Goal: Information Seeking & Learning: Learn about a topic

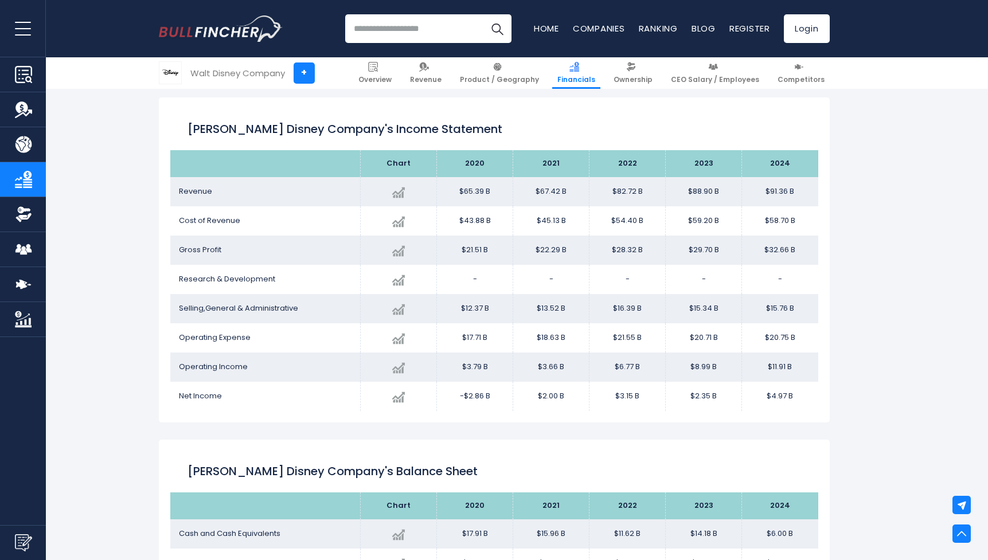
scroll to position [621, 0]
click at [187, 247] on span "Gross Profit" at bounding box center [200, 249] width 42 height 11
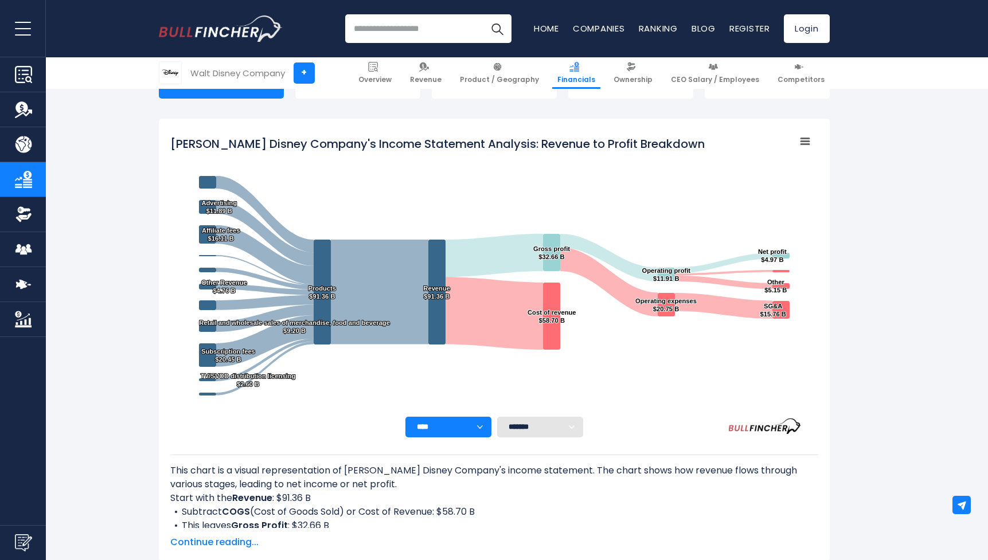
scroll to position [141, 0]
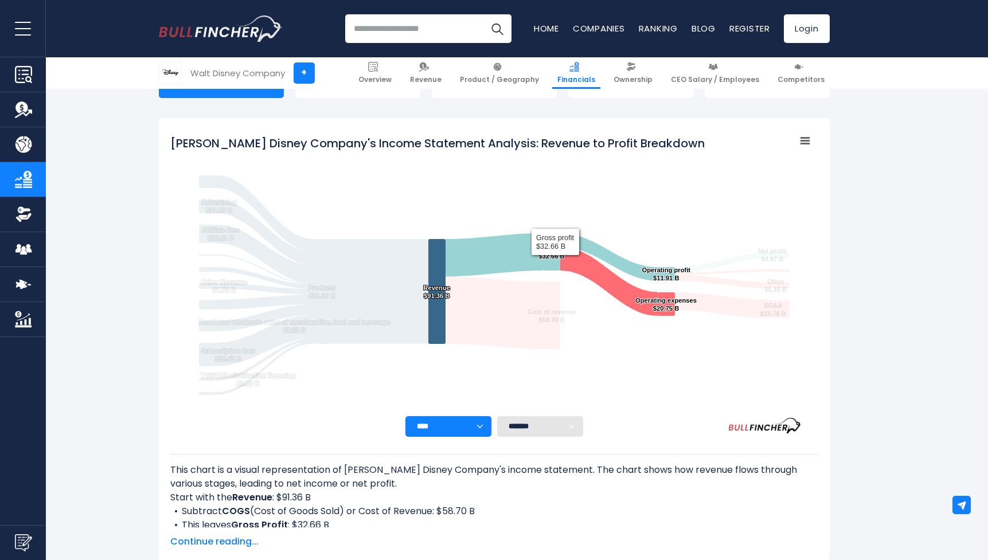
click at [555, 259] on tspan "Gross profit ​ $32.66 B ​" at bounding box center [550, 252] width 37 height 15
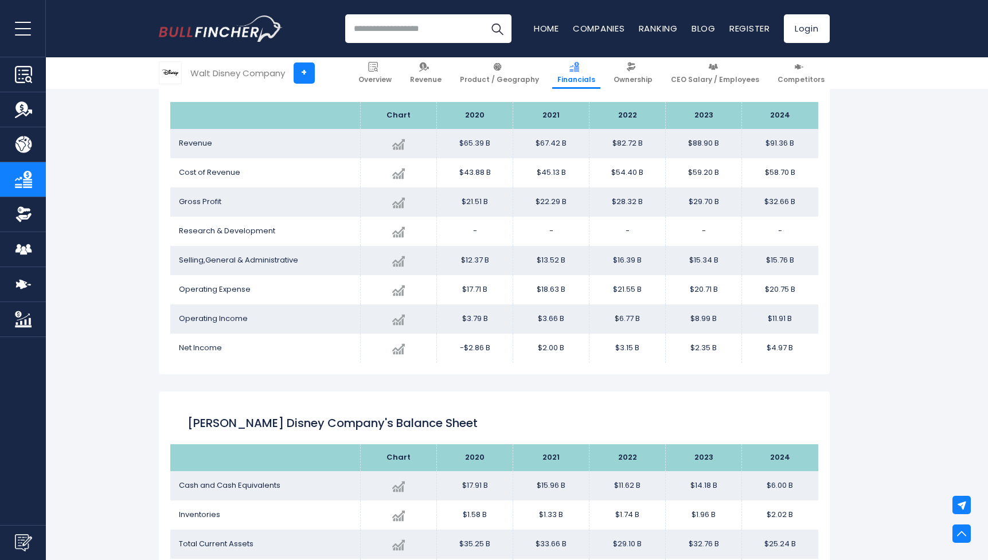
scroll to position [669, 0]
click at [209, 197] on span "Gross Profit" at bounding box center [200, 201] width 42 height 11
drag, startPoint x: 170, startPoint y: 200, endPoint x: 814, endPoint y: 209, distance: 644.3
click at [814, 209] on tr "Gross Profit Created with Highcharts 12.1.2 $32.66 B + 9.99% 2024 $21.51B ​ $21…" at bounding box center [494, 201] width 648 height 29
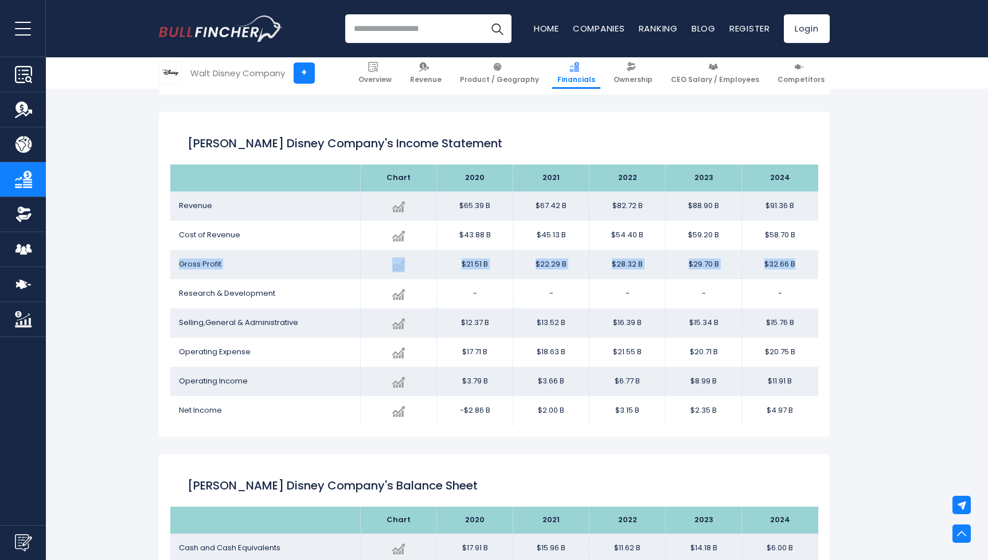
scroll to position [611, 0]
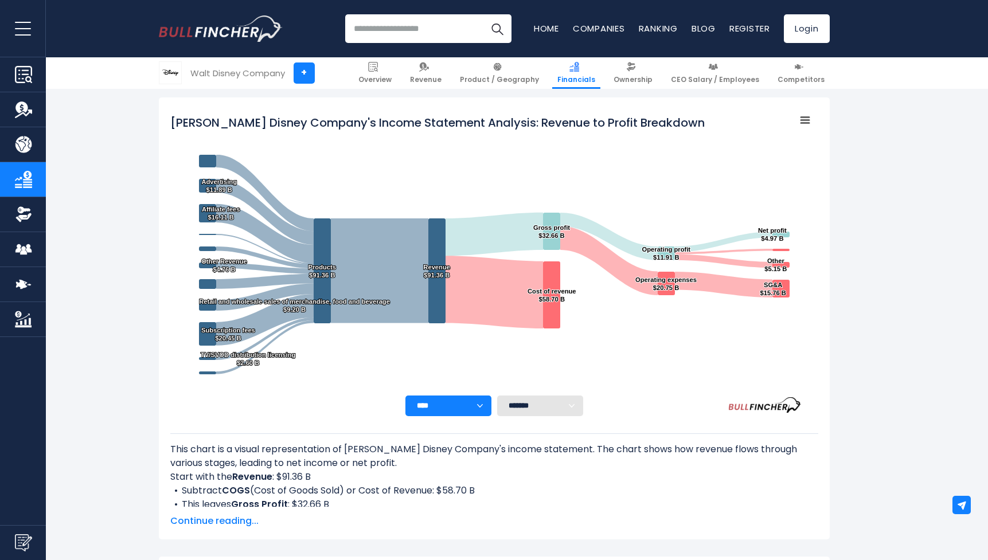
click at [398, 23] on input "search" at bounding box center [428, 28] width 166 height 29
type input "*"
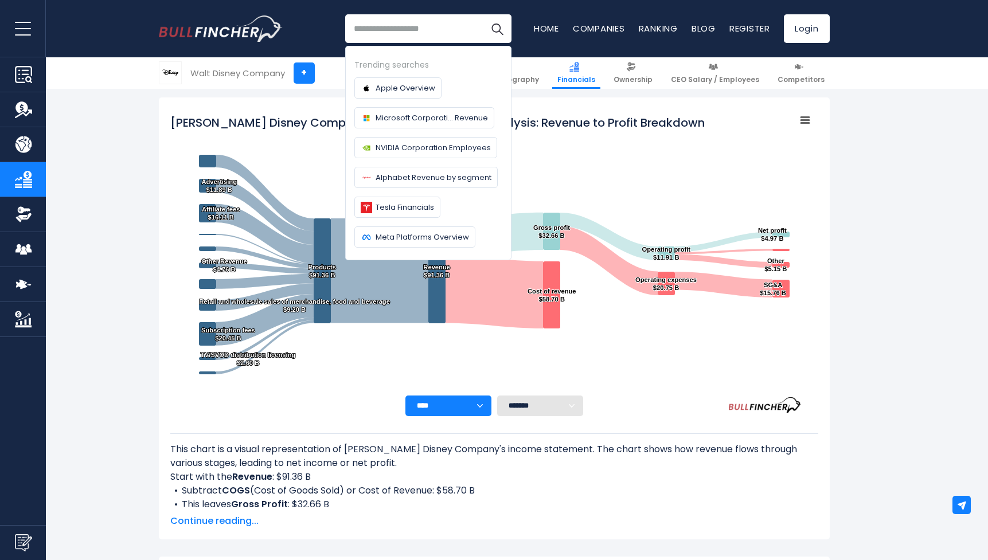
paste input "******"
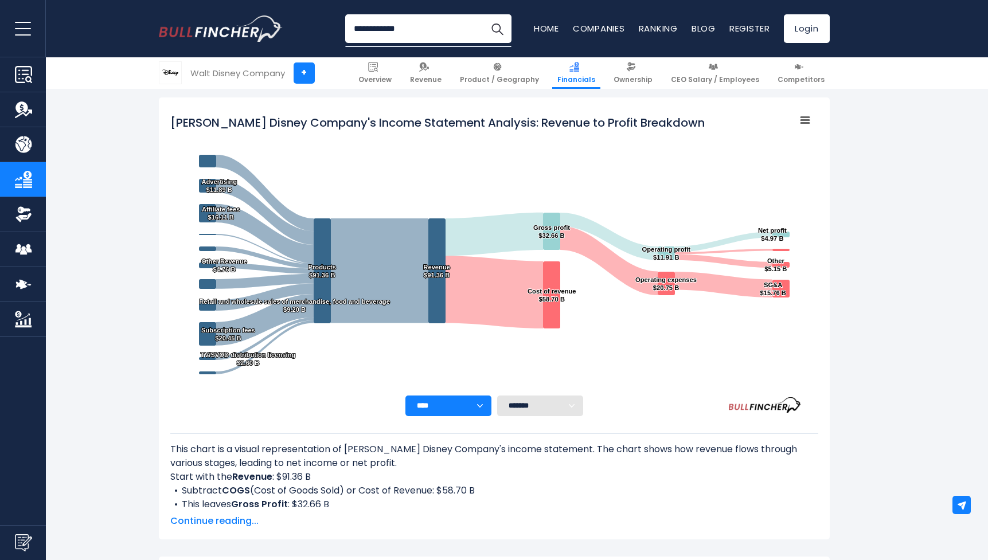
type input "**********"
click at [496, 29] on button "Search" at bounding box center [497, 28] width 29 height 29
